Goal: Transaction & Acquisition: Book appointment/travel/reservation

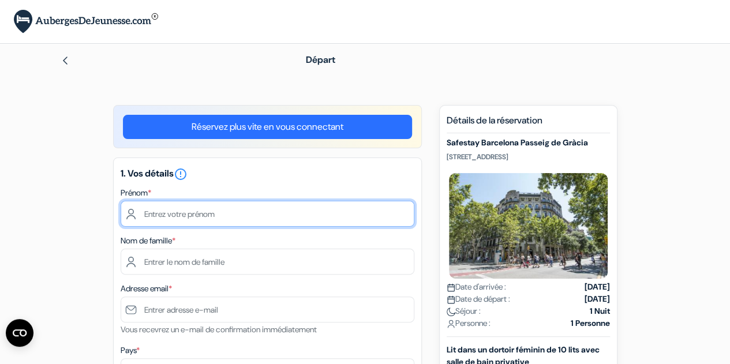
click at [190, 214] on input "text" at bounding box center [268, 214] width 294 height 26
type input "Mélissandre"
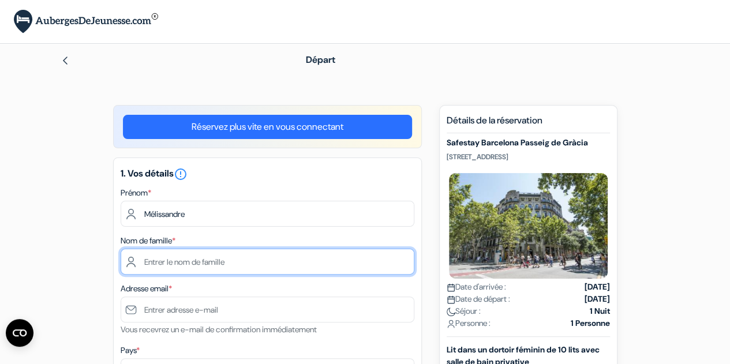
type input "BLANC"
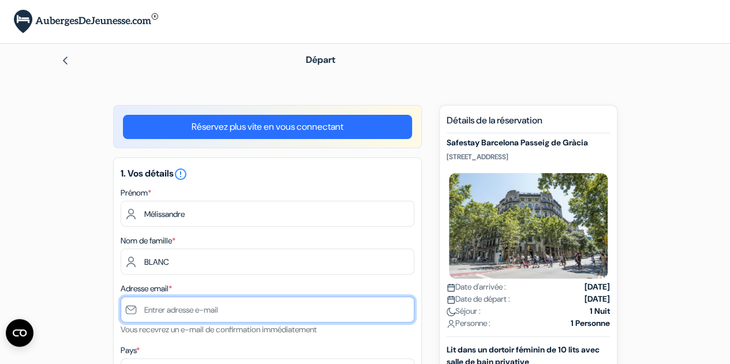
type input "[EMAIL_ADDRESS][DOMAIN_NAME]"
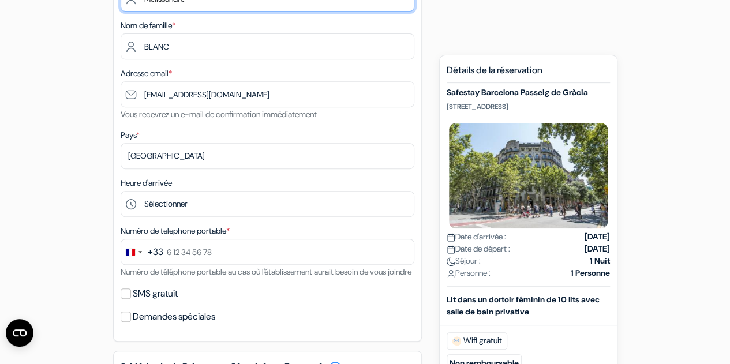
scroll to position [236, 0]
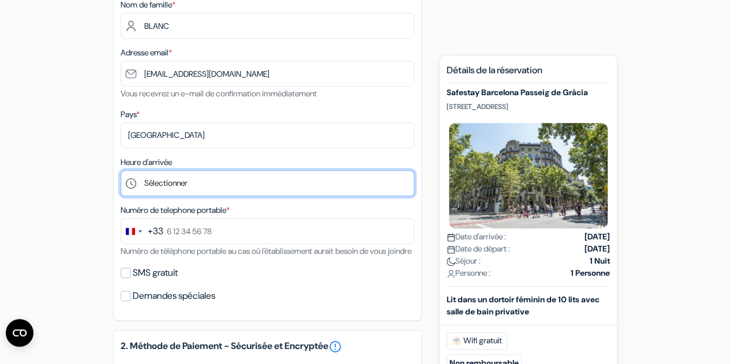
click at [286, 178] on select "Sélectionner 1:00 2:00 3:00 4:00 5:00 6:00 7:00 8:00 9:00 10:00 11:00 12:00 13:…" at bounding box center [268, 183] width 294 height 26
click at [121, 171] on select "Sélectionner 1:00 2:00 3:00 4:00 5:00 6:00 7:00 8:00 9:00 10:00 11:00 12:00 13:…" at bounding box center [268, 183] width 294 height 26
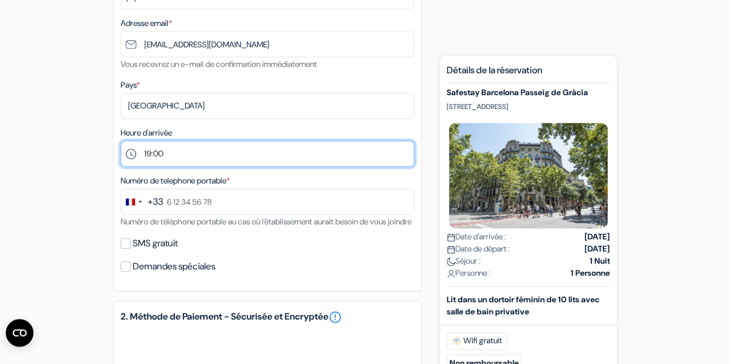
scroll to position [294, 0]
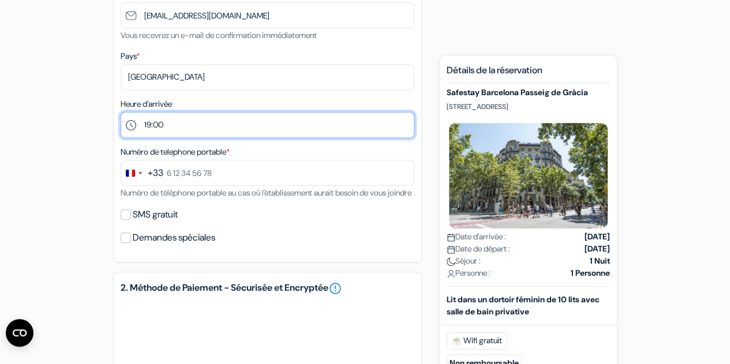
click at [281, 132] on select "Sélectionner 1:00 2:00 3:00 4:00 5:00 6:00 7:00 8:00 9:00 10:00 11:00 12:00 13:…" at bounding box center [268, 125] width 294 height 26
click at [121, 113] on select "Sélectionner 1:00 2:00 3:00 4:00 5:00 6:00 7:00 8:00 9:00 10:00 11:00 12:00 13:…" at bounding box center [268, 125] width 294 height 26
click at [282, 129] on select "Sélectionner 1:00 2:00 3:00 4:00 5:00 6:00 7:00 8:00 9:00 10:00 11:00 12:00 13:…" at bounding box center [268, 125] width 294 height 26
select select "19"
click at [121, 113] on select "Sélectionner 1:00 2:00 3:00 4:00 5:00 6:00 7:00 8:00 9:00 10:00 11:00 12:00 13:…" at bounding box center [268, 125] width 294 height 26
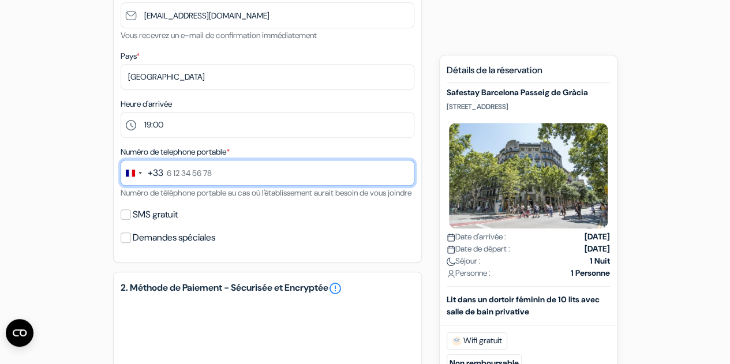
click at [223, 171] on input "text" at bounding box center [268, 173] width 294 height 26
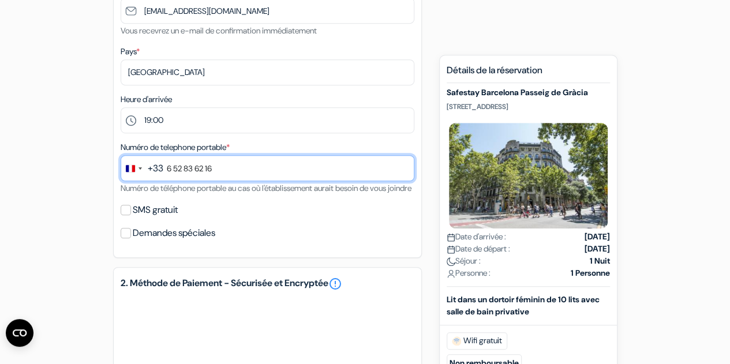
scroll to position [300, 0]
type input "6 52 83 62 16"
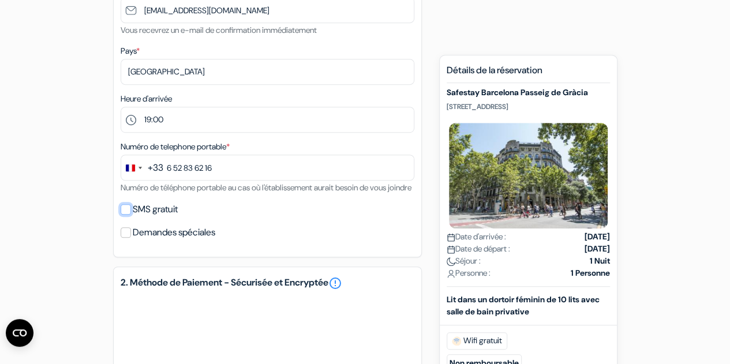
click at [127, 215] on input "SMS gratuit" at bounding box center [126, 209] width 10 height 10
checkbox input "true"
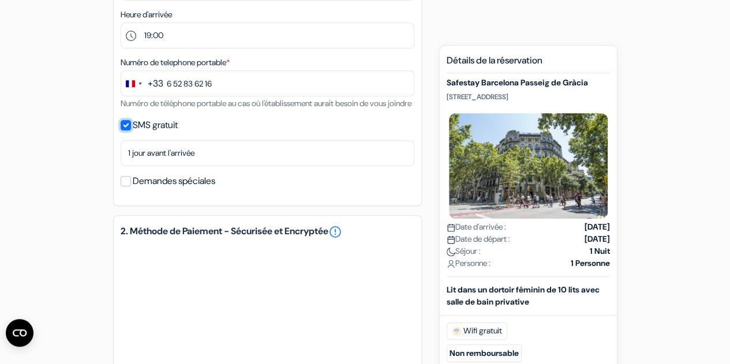
scroll to position [384, 0]
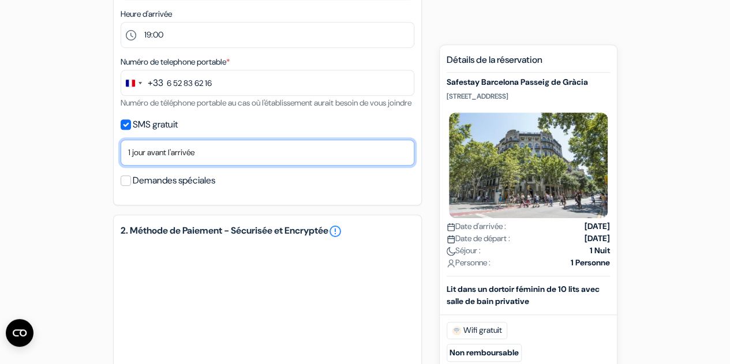
click at [218, 159] on select "Non merci Maintenant Le jour de votre arrivée 1 jour avant l'arrivée 2 jours av…" at bounding box center [268, 153] width 294 height 26
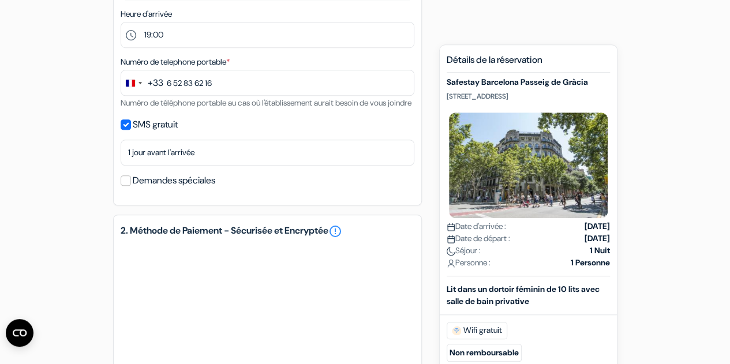
click at [188, 189] on label "Demandes spéciales" at bounding box center [174, 181] width 83 height 16
click at [131, 186] on input "Demandes spéciales" at bounding box center [126, 180] width 10 height 10
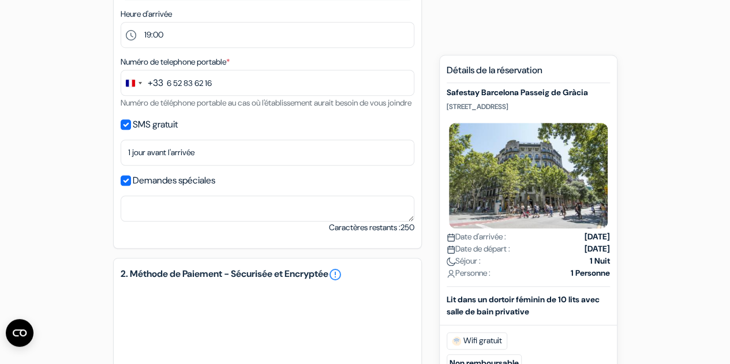
click at [188, 189] on label "Demandes spéciales" at bounding box center [174, 181] width 83 height 16
click at [131, 186] on input "Demandes spéciales" at bounding box center [126, 180] width 10 height 10
checkbox input "false"
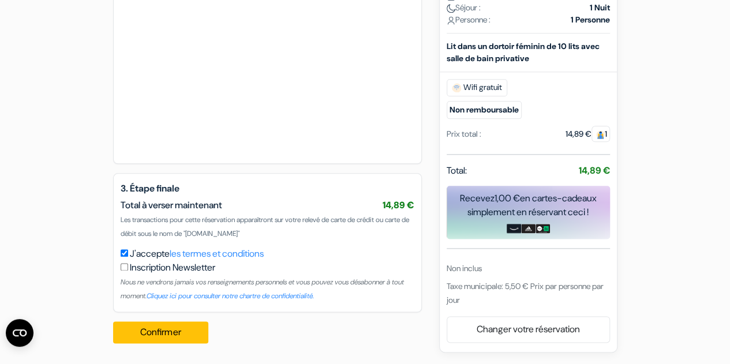
scroll to position [641, 0]
click at [150, 328] on button "Confirmer Loading..." at bounding box center [161, 333] width 96 height 22
